Goal: Task Accomplishment & Management: Manage account settings

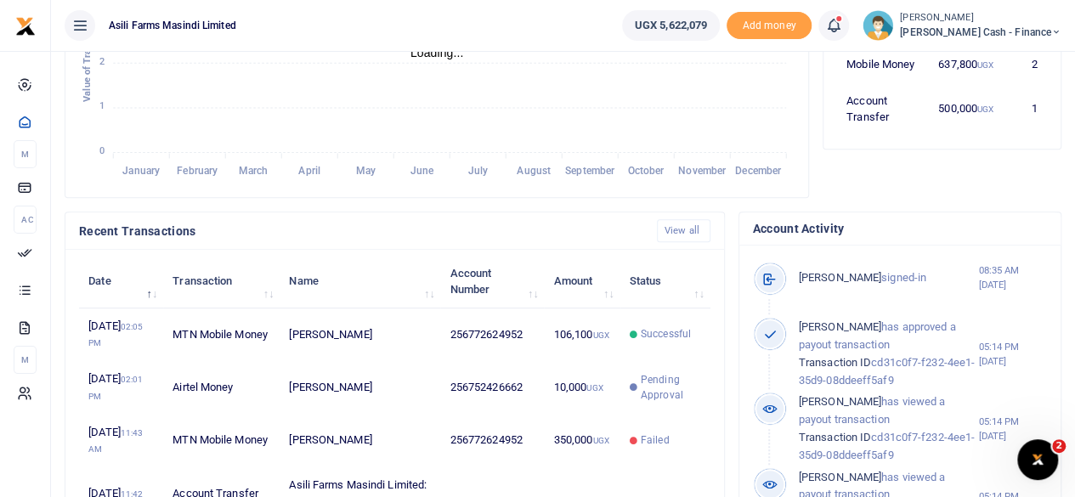
scroll to position [425, 0]
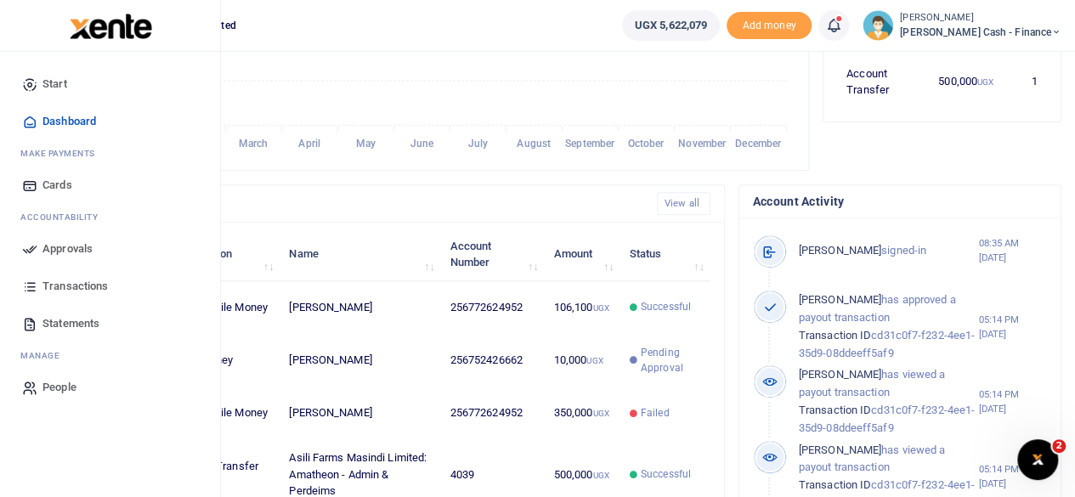
click at [63, 247] on span "Approvals" at bounding box center [67, 248] width 50 height 17
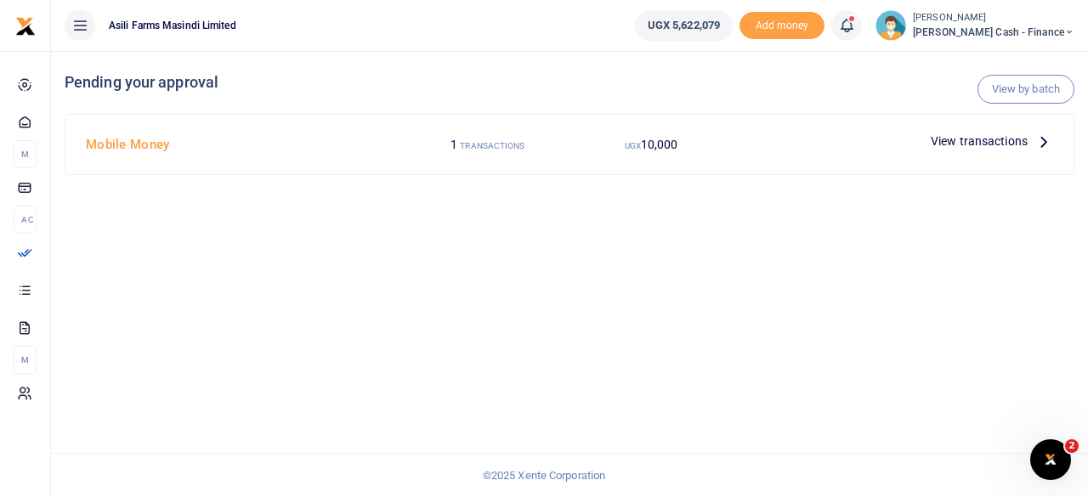
click at [1033, 146] on p "View transactions" at bounding box center [991, 141] width 122 height 19
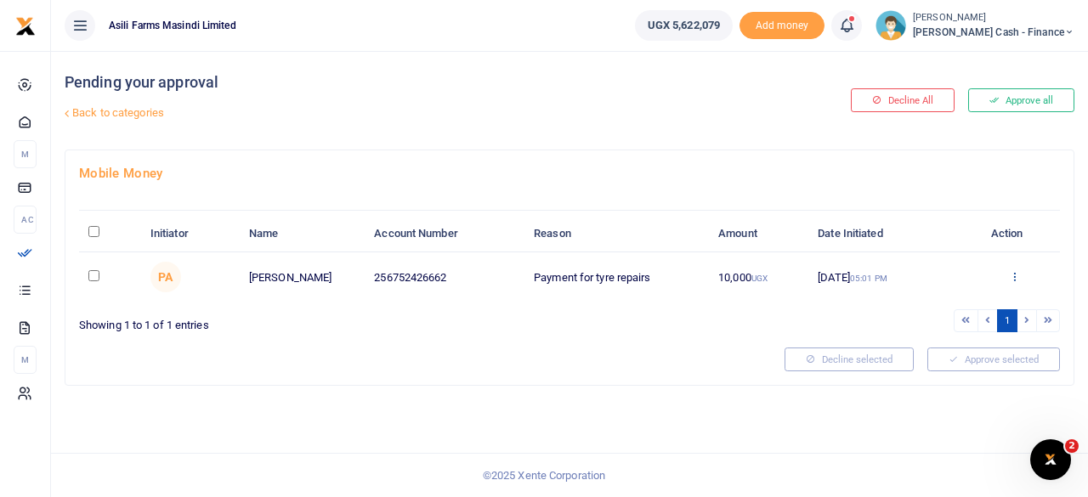
click at [1011, 276] on icon at bounding box center [1014, 276] width 11 height 12
click at [952, 339] on link "Decline" at bounding box center [952, 343] width 134 height 24
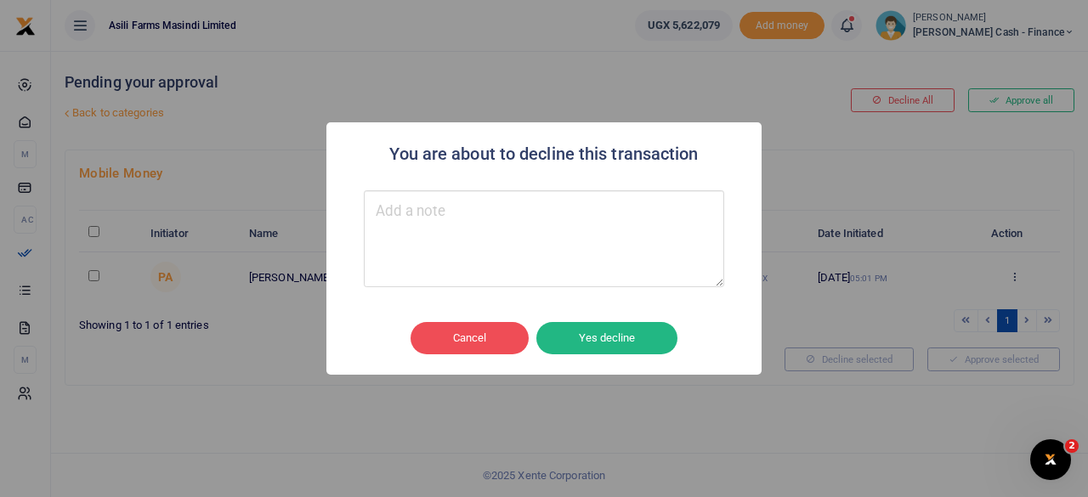
click at [478, 247] on textarea "Type your message here" at bounding box center [544, 238] width 360 height 97
type textarea "P"
type textarea "Put on hold"
click at [629, 328] on button "Yes decline" at bounding box center [606, 338] width 141 height 32
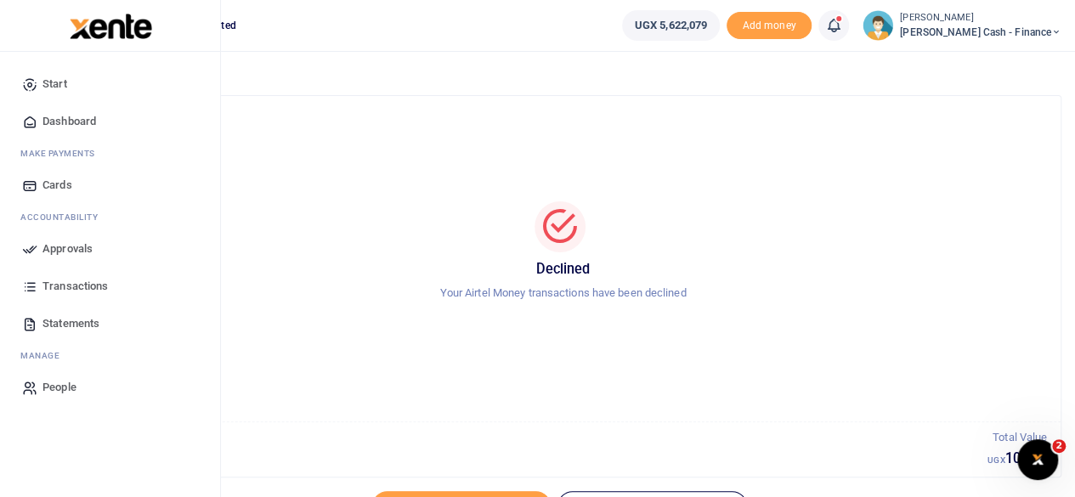
click at [78, 118] on span "Dashboard" at bounding box center [69, 121] width 54 height 17
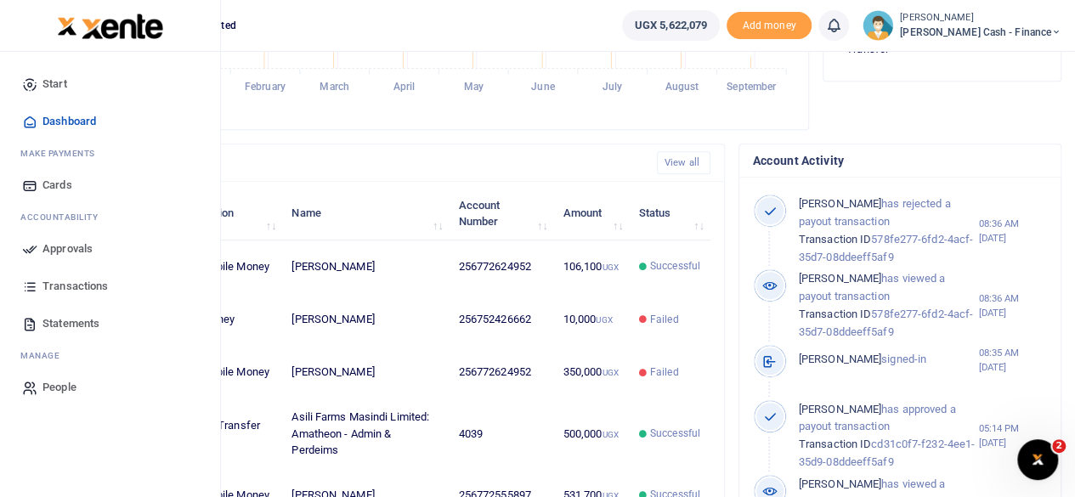
scroll to position [255, 0]
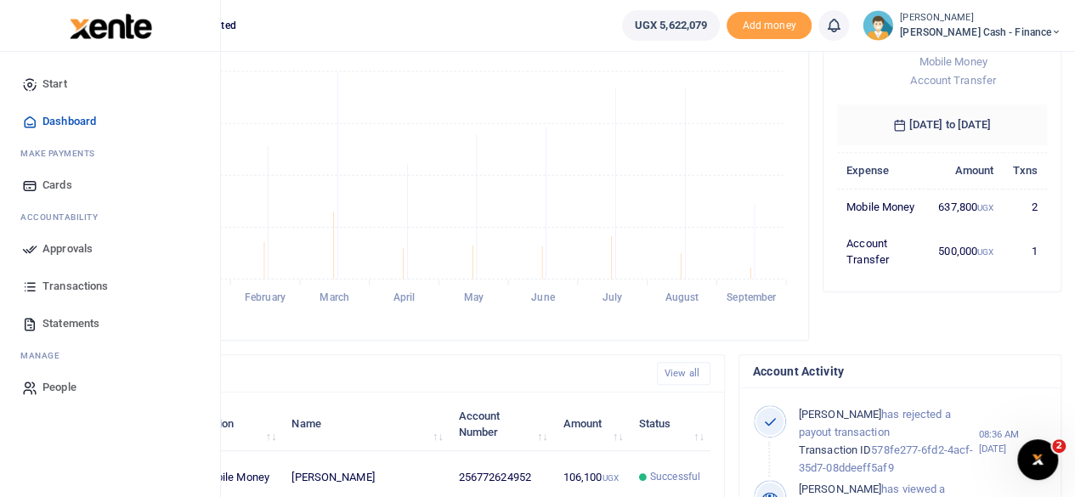
click at [70, 245] on span "Approvals" at bounding box center [67, 248] width 50 height 17
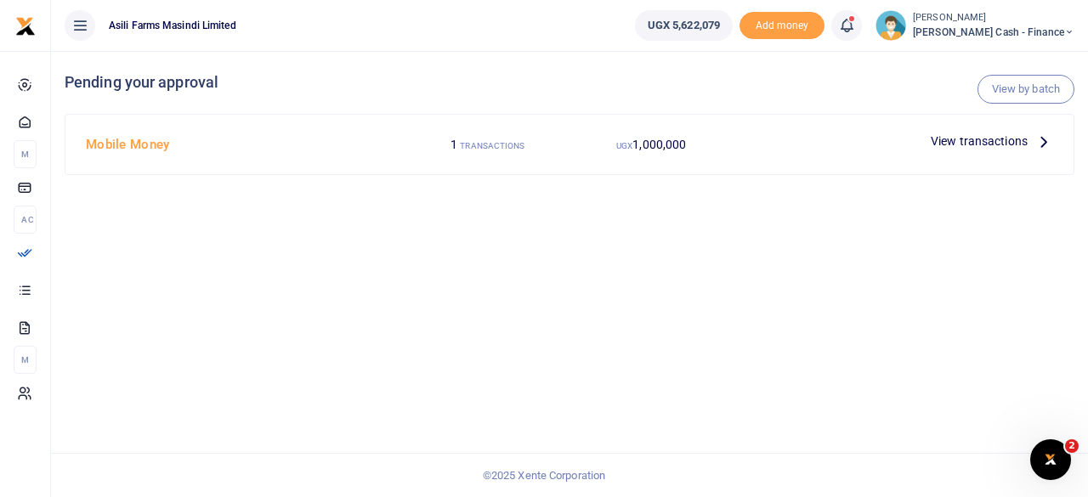
click at [1044, 141] on icon at bounding box center [1043, 141] width 19 height 19
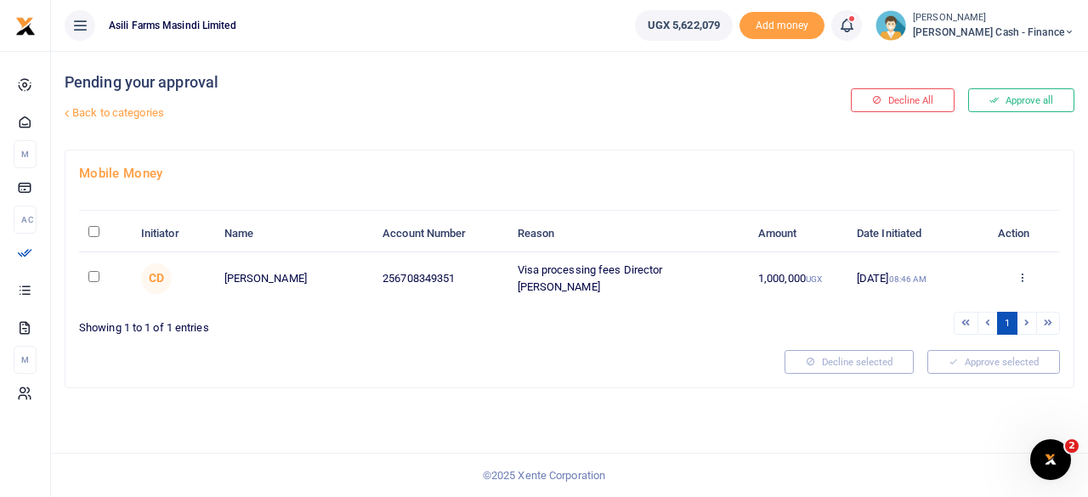
click at [93, 229] on input "\a \a : activate to sort column descending" at bounding box center [93, 231] width 11 height 11
checkbox input "true"
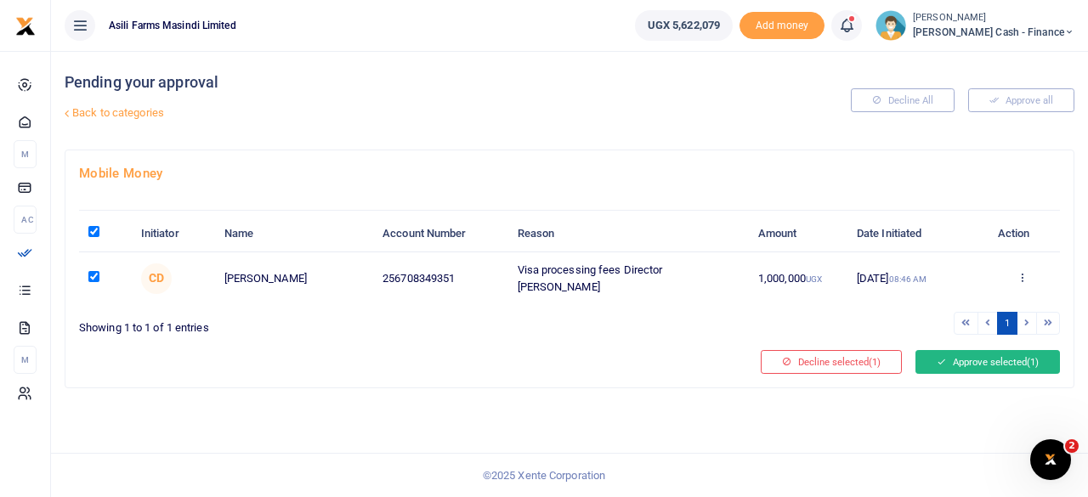
click at [991, 353] on button "Approve selected (1)" at bounding box center [987, 362] width 144 height 24
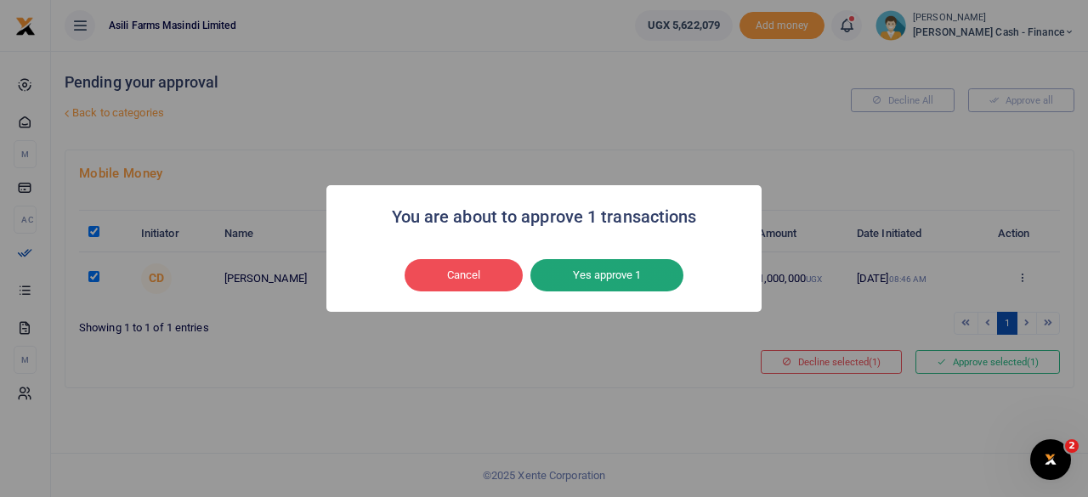
click at [591, 266] on button "Yes approve 1" at bounding box center [606, 275] width 153 height 32
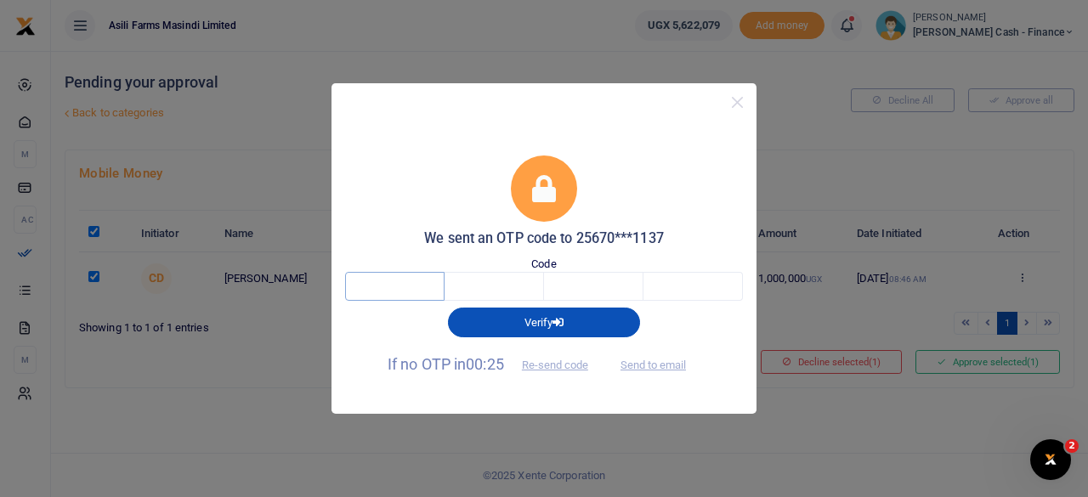
click at [397, 292] on input "text" at bounding box center [394, 286] width 99 height 29
type input "1"
type input "3"
type input "2"
type input "7"
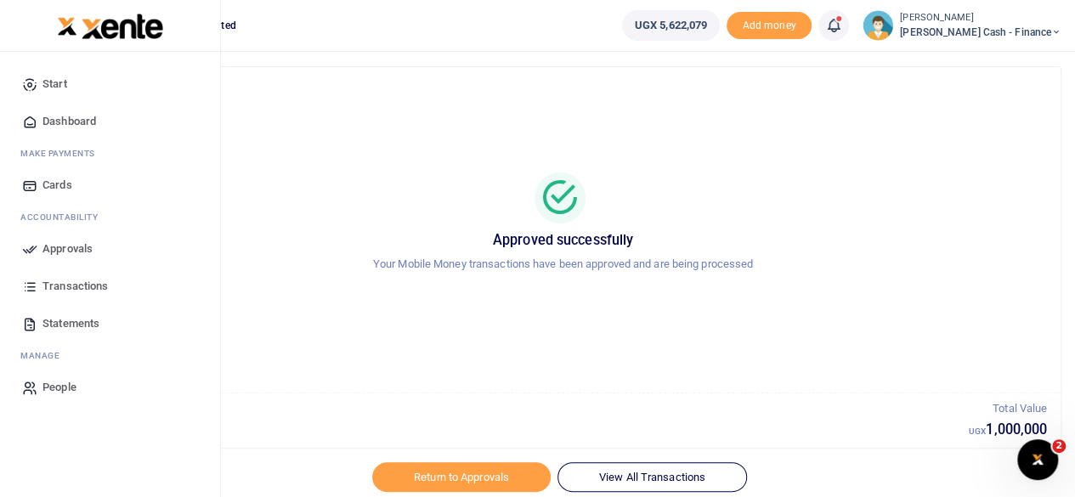
scroll to position [87, 0]
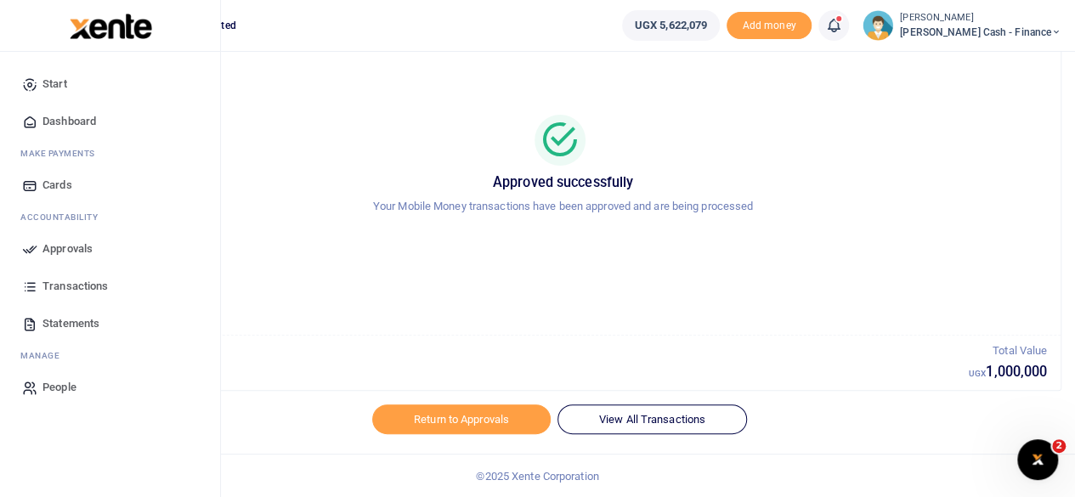
click at [68, 249] on span "Approvals" at bounding box center [67, 248] width 50 height 17
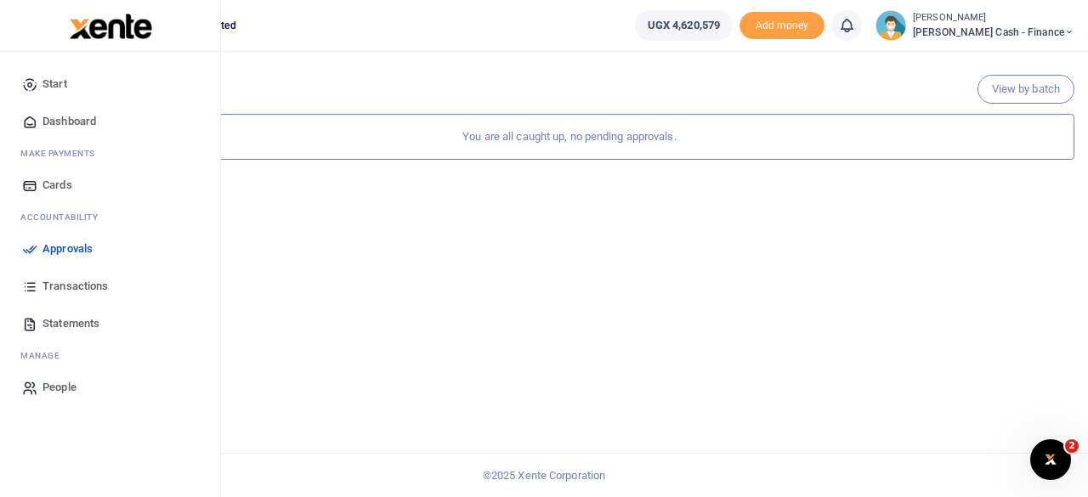
click at [60, 290] on span "Transactions" at bounding box center [74, 286] width 65 height 17
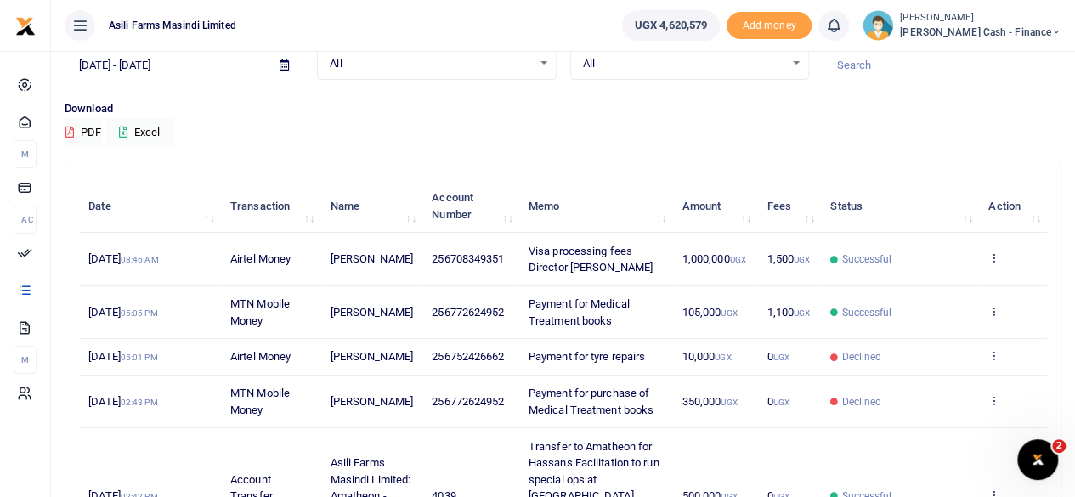
scroll to position [85, 0]
click at [995, 259] on icon at bounding box center [993, 257] width 11 height 12
click at [945, 295] on link "View details" at bounding box center [932, 294] width 134 height 24
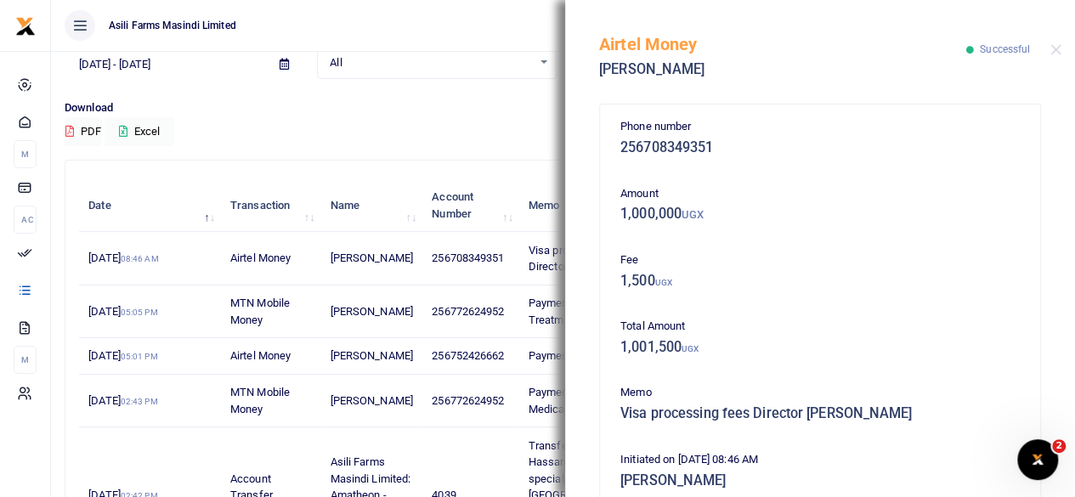
click at [1060, 46] on div "Airtel Money Prinz Benjamin Matthias Successful" at bounding box center [820, 47] width 510 height 94
click at [1050, 54] on button "Close" at bounding box center [1055, 49] width 11 height 11
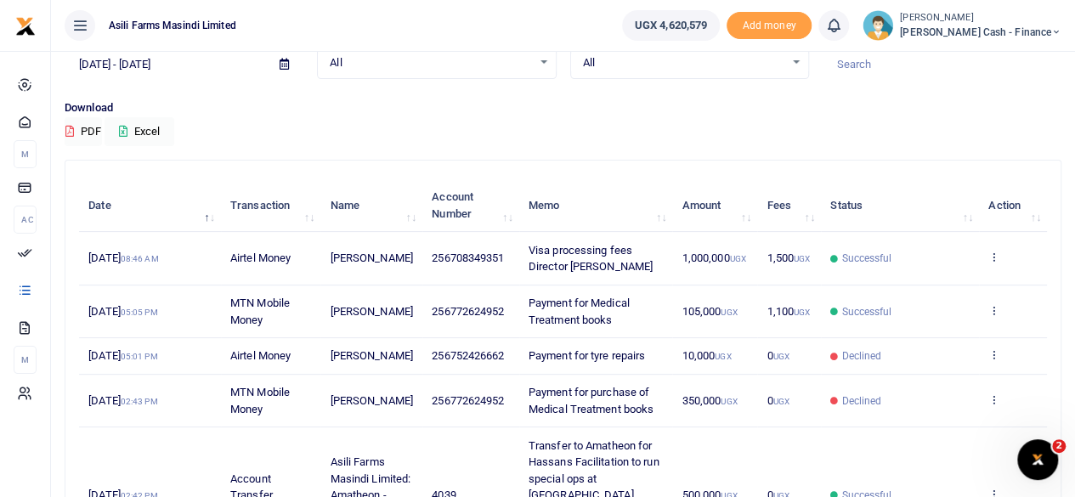
scroll to position [0, 0]
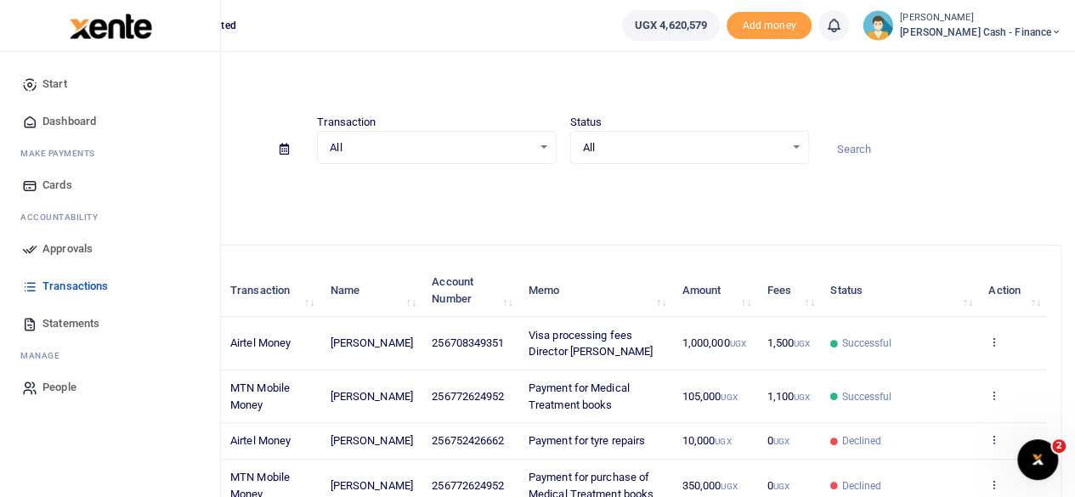
click at [107, 119] on link "Dashboard" at bounding box center [110, 121] width 193 height 37
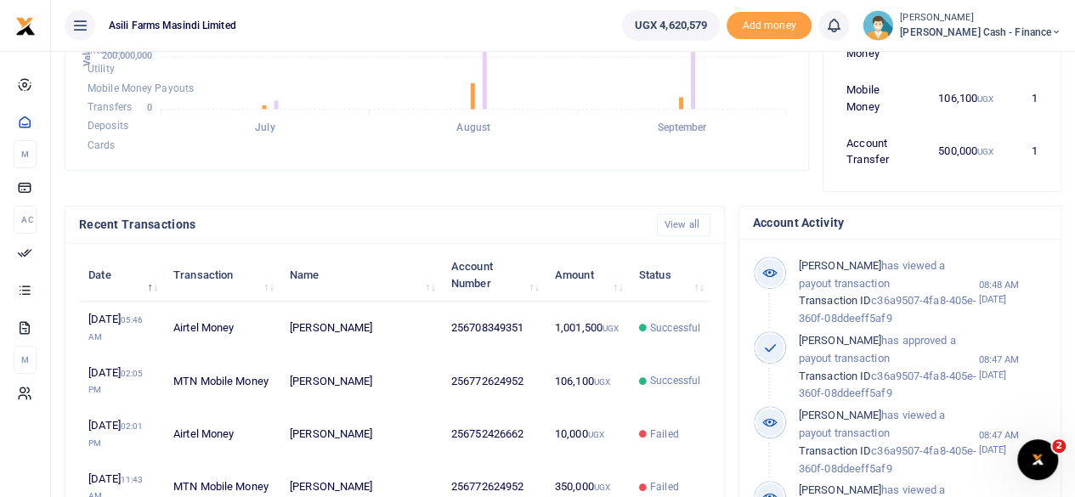
scroll to position [595, 0]
